Goal: Transaction & Acquisition: Book appointment/travel/reservation

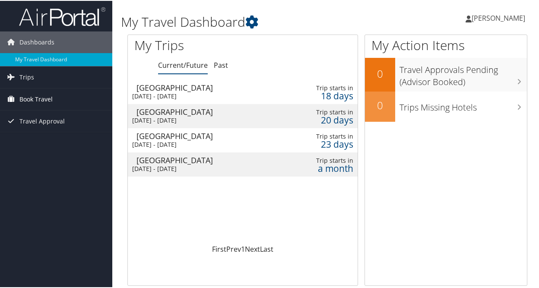
click at [32, 97] on span "Book Travel" at bounding box center [35, 99] width 33 height 22
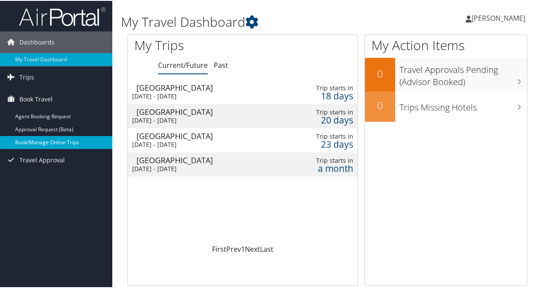
click at [52, 141] on link "Book/Manage Online Trips" at bounding box center [56, 141] width 112 height 13
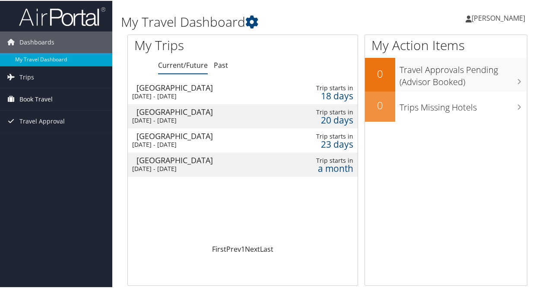
click at [29, 93] on span "Book Travel" at bounding box center [35, 99] width 33 height 22
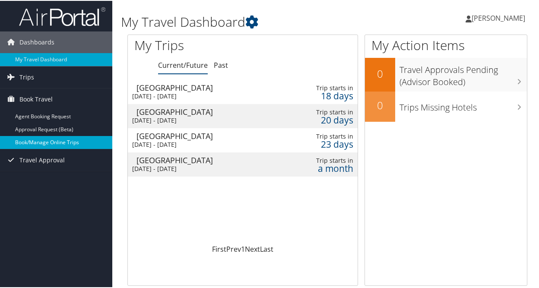
click at [39, 140] on link "Book/Manage Online Trips" at bounding box center [56, 141] width 112 height 13
